Goal: Find contact information: Find contact information

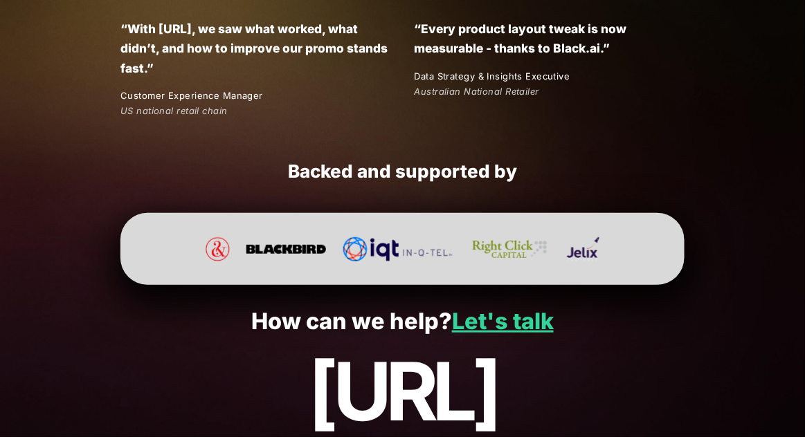
scroll to position [2584, 0]
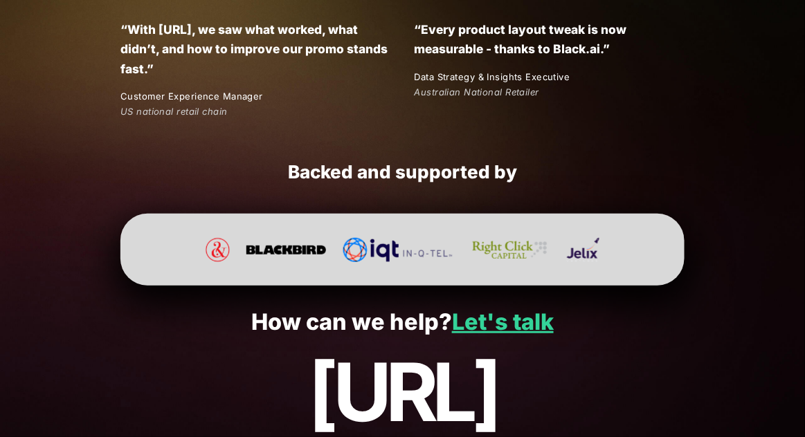
click at [475, 331] on link "Let's talk" at bounding box center [503, 322] width 102 height 27
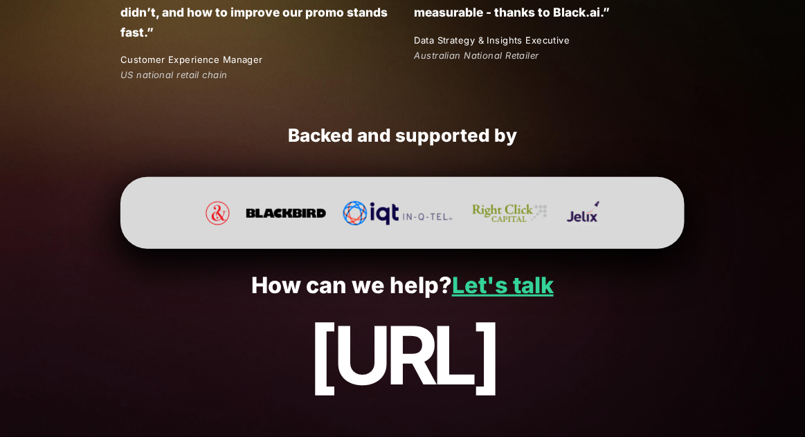
scroll to position [2646, 0]
